Goal: Task Accomplishment & Management: Manage account settings

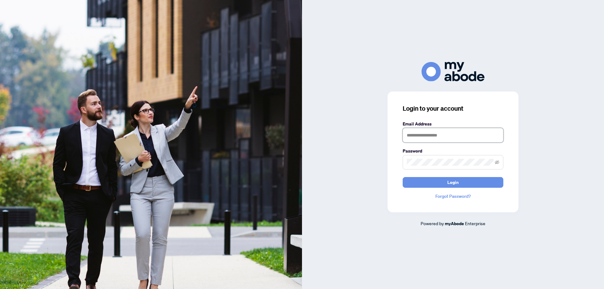
click at [429, 137] on input "text" at bounding box center [452, 135] width 101 height 14
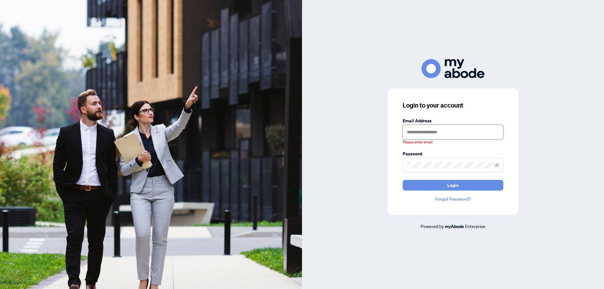
type input "**********"
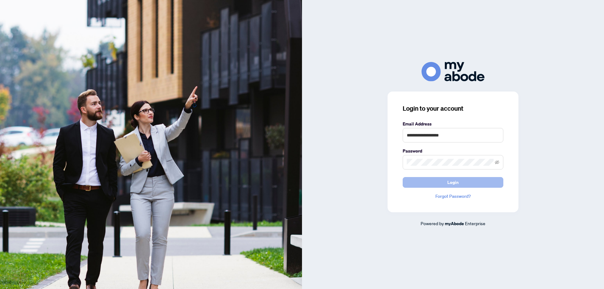
click at [436, 180] on button "Login" at bounding box center [452, 182] width 101 height 11
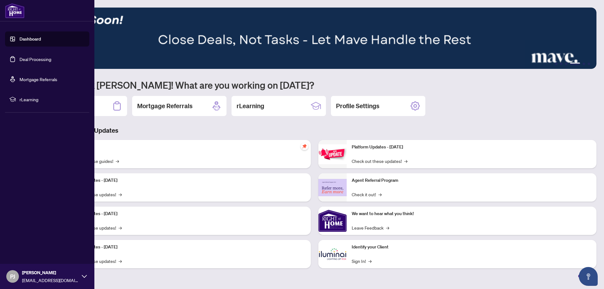
click at [19, 40] on link "Dashboard" at bounding box center [29, 39] width 21 height 6
click at [19, 56] on link "Deal Processing" at bounding box center [35, 59] width 32 height 6
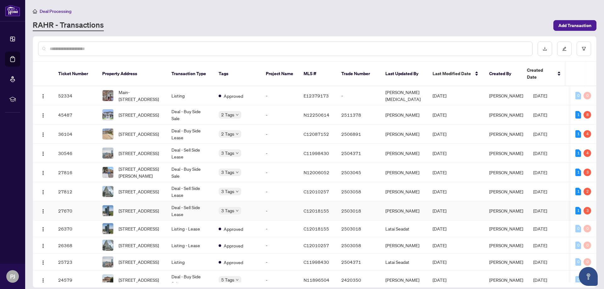
click at [192, 206] on td "Deal - Sell Side Lease" at bounding box center [189, 210] width 47 height 19
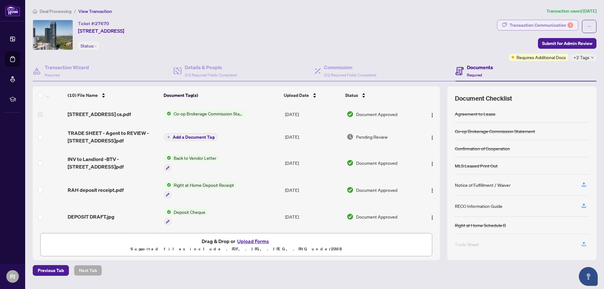
click at [540, 24] on div "Transaction Communication 3" at bounding box center [540, 25] width 63 height 10
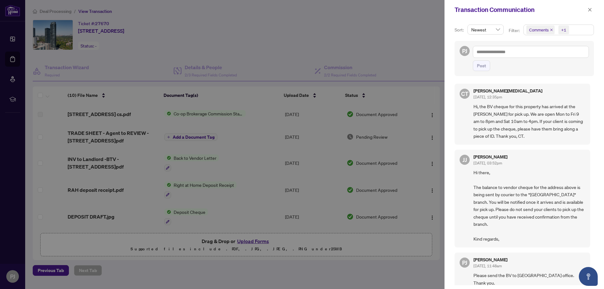
click at [348, 22] on div at bounding box center [302, 144] width 604 height 289
click at [588, 10] on icon "close" at bounding box center [589, 10] width 4 height 4
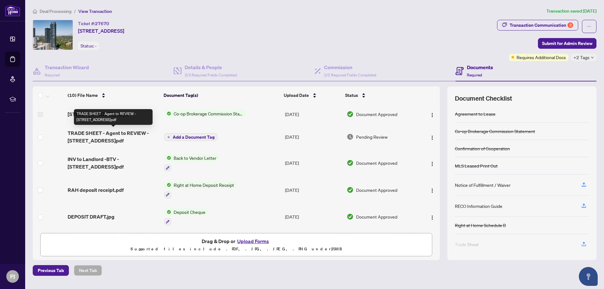
click at [135, 133] on span "TRADE SHEET - Agent to REVIEW - 585 Bloor St E 419.pdf" at bounding box center [113, 136] width 91 height 15
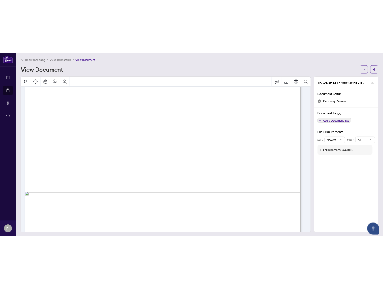
scroll to position [345, 0]
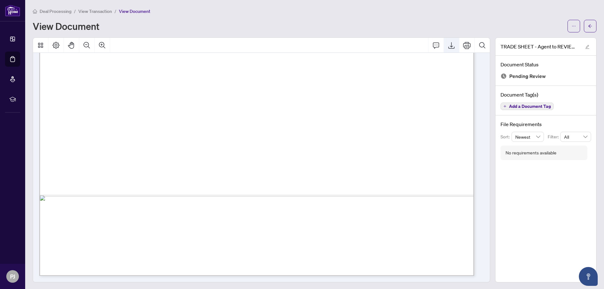
click at [447, 44] on icon "Export" at bounding box center [451, 45] width 8 height 8
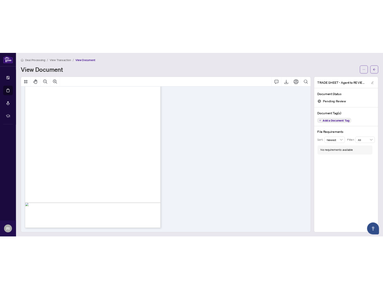
scroll to position [60, 0]
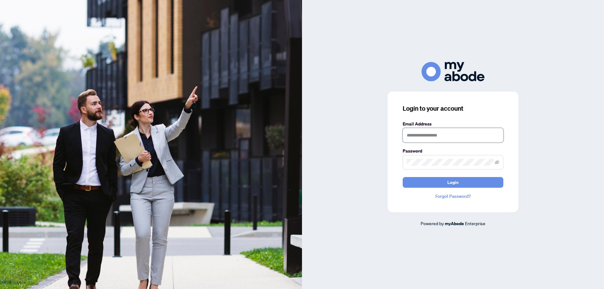
click at [460, 134] on input "text" at bounding box center [452, 135] width 101 height 14
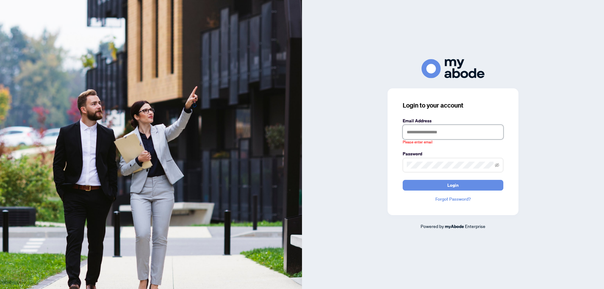
type input "**********"
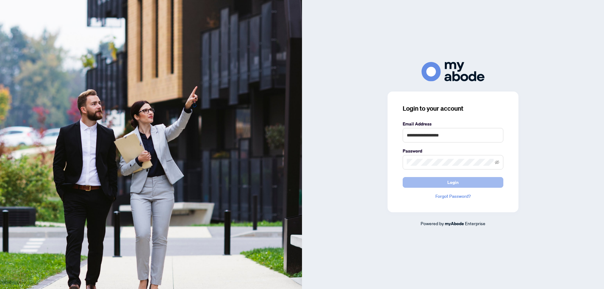
click at [426, 183] on button "Login" at bounding box center [452, 182] width 101 height 11
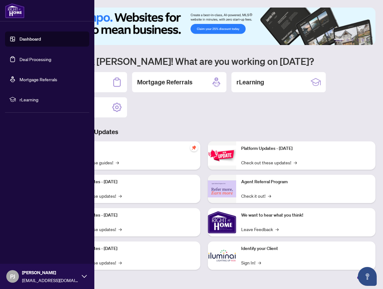
click at [19, 38] on link "Dashboard" at bounding box center [29, 39] width 21 height 6
click at [24, 58] on link "Deal Processing" at bounding box center [35, 59] width 32 height 6
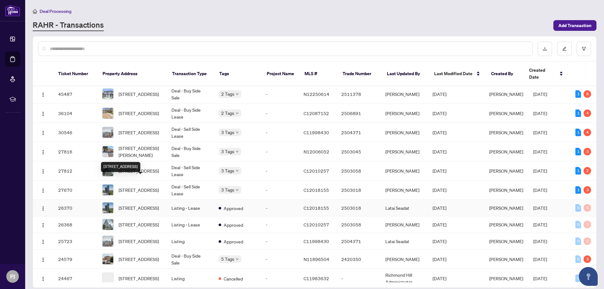
scroll to position [31, 0]
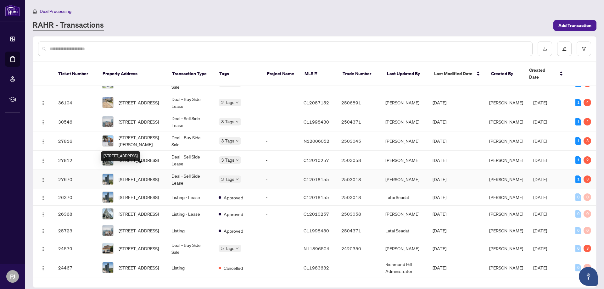
click at [152, 176] on span "419-585 Bloor St, Toronto, Ontario M4W 0B3, Canada" at bounding box center [139, 179] width 40 height 7
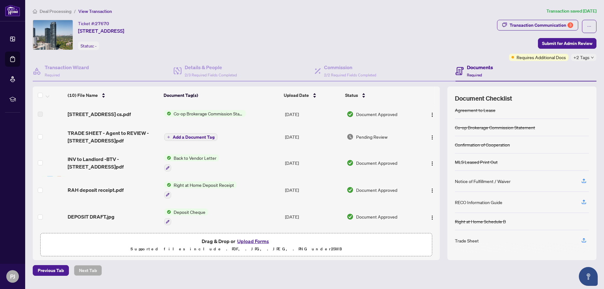
scroll to position [5, 0]
click at [584, 239] on icon "button" at bounding box center [584, 239] width 6 height 6
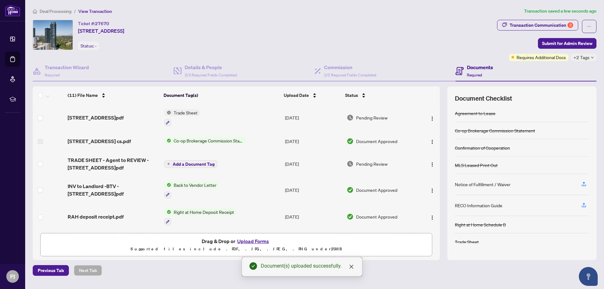
scroll to position [1, 0]
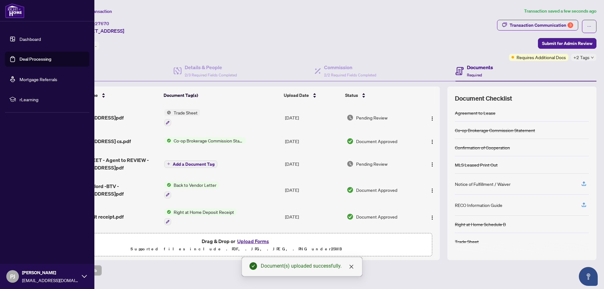
click at [32, 60] on link "Deal Processing" at bounding box center [35, 59] width 32 height 6
